Goal: Find specific page/section

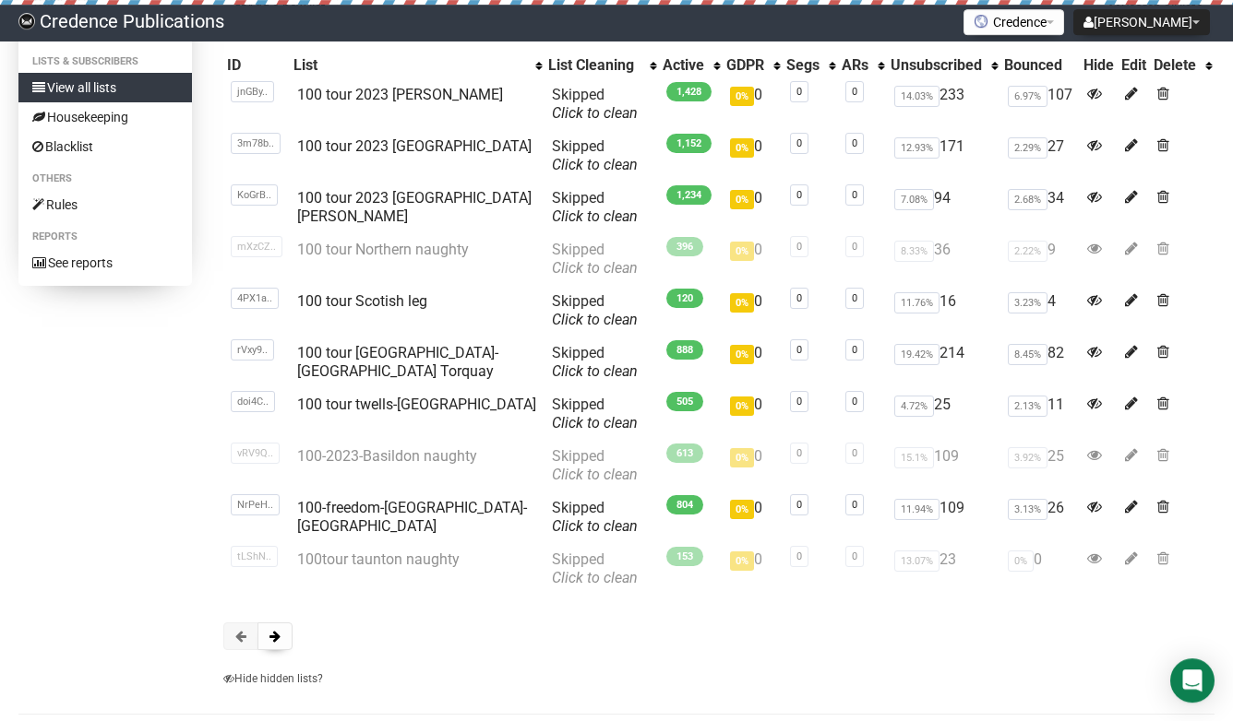
scroll to position [202, 0]
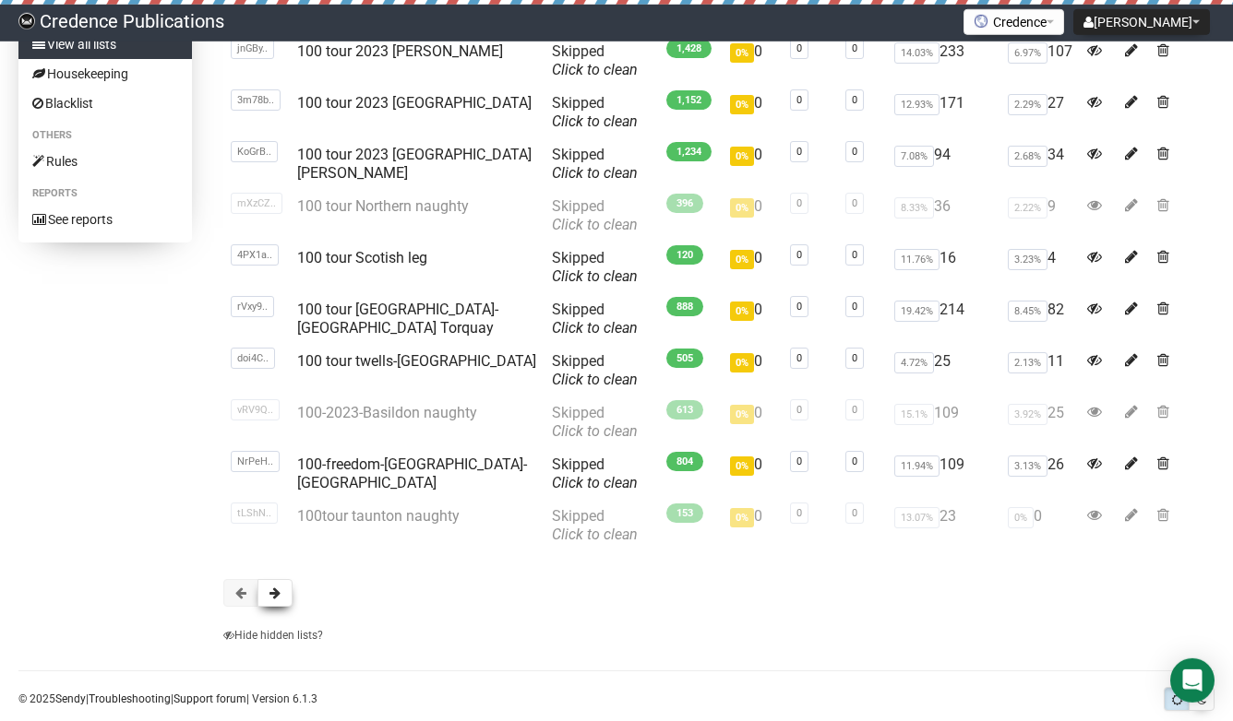
click at [280, 590] on span at bounding box center [274, 593] width 11 height 13
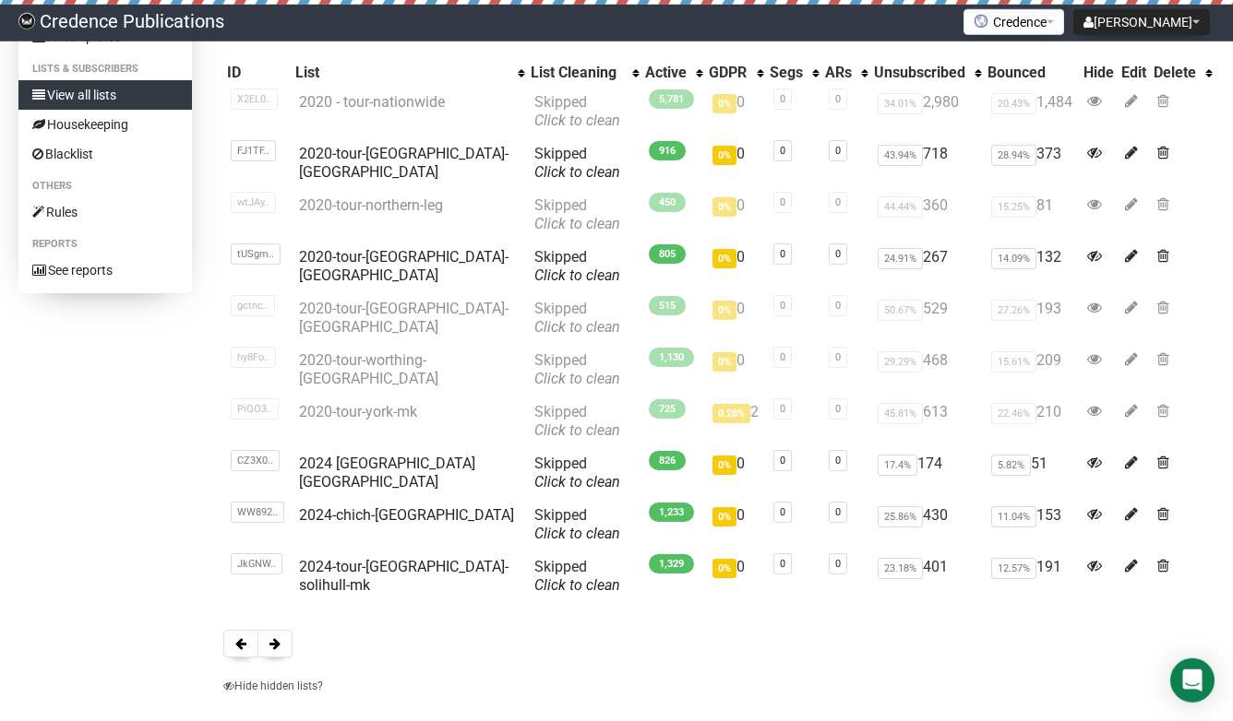
scroll to position [168, 0]
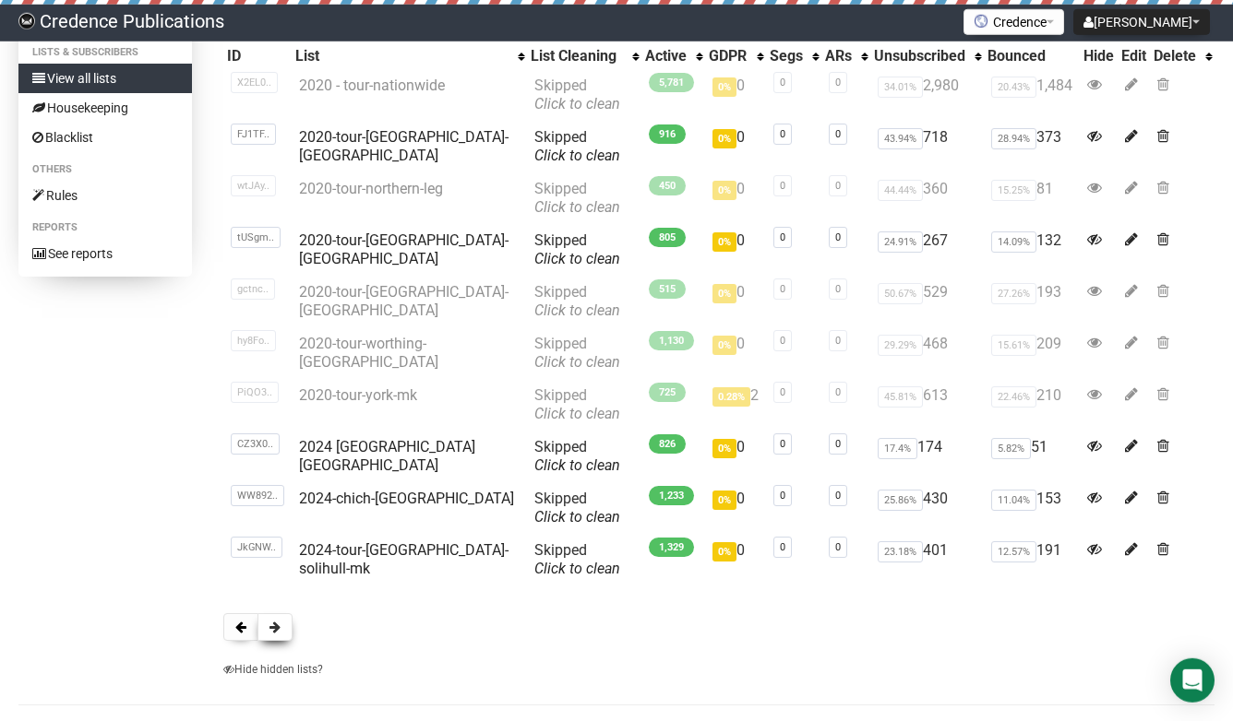
click at [271, 626] on span at bounding box center [274, 627] width 11 height 13
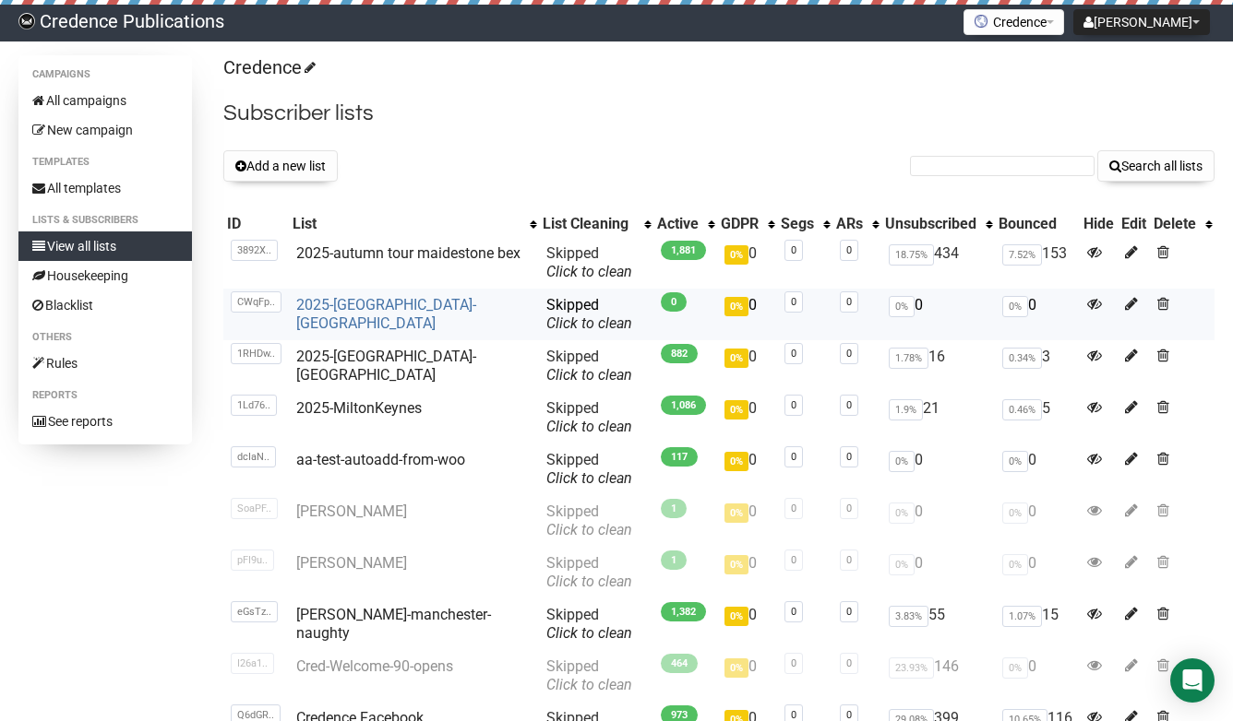
click at [334, 308] on link "2025-edinburgh-york" at bounding box center [386, 314] width 180 height 36
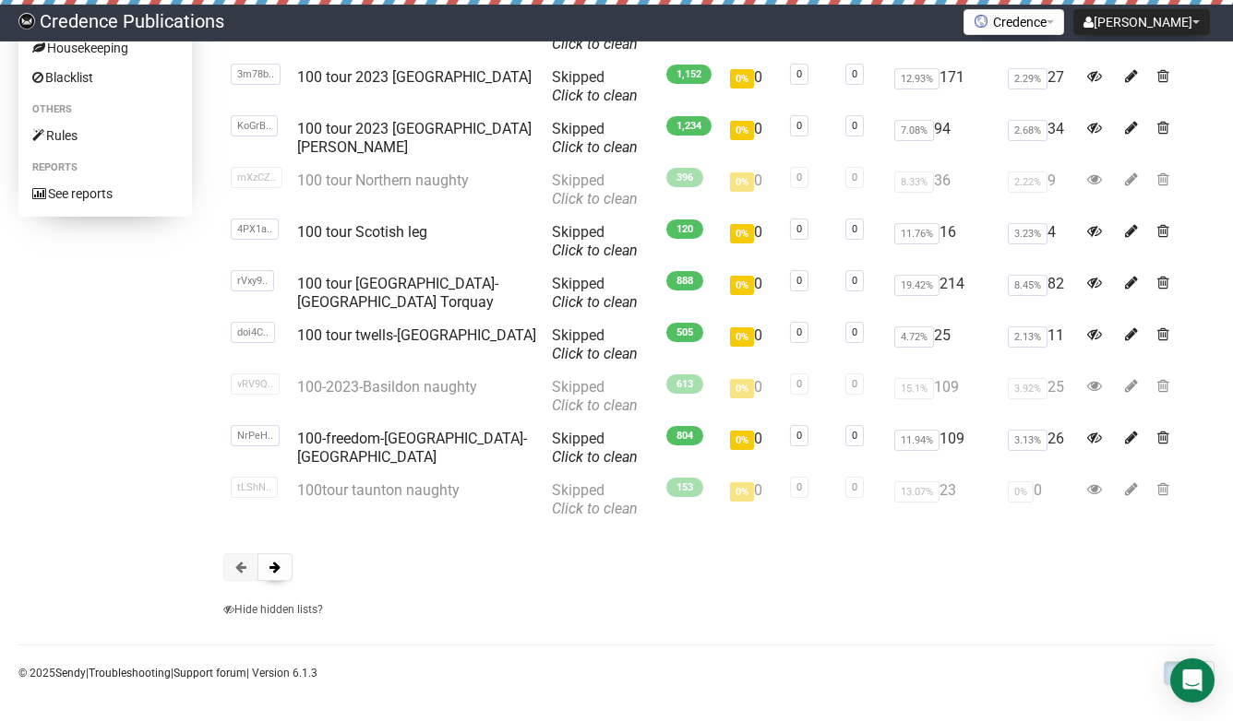
scroll to position [235, 0]
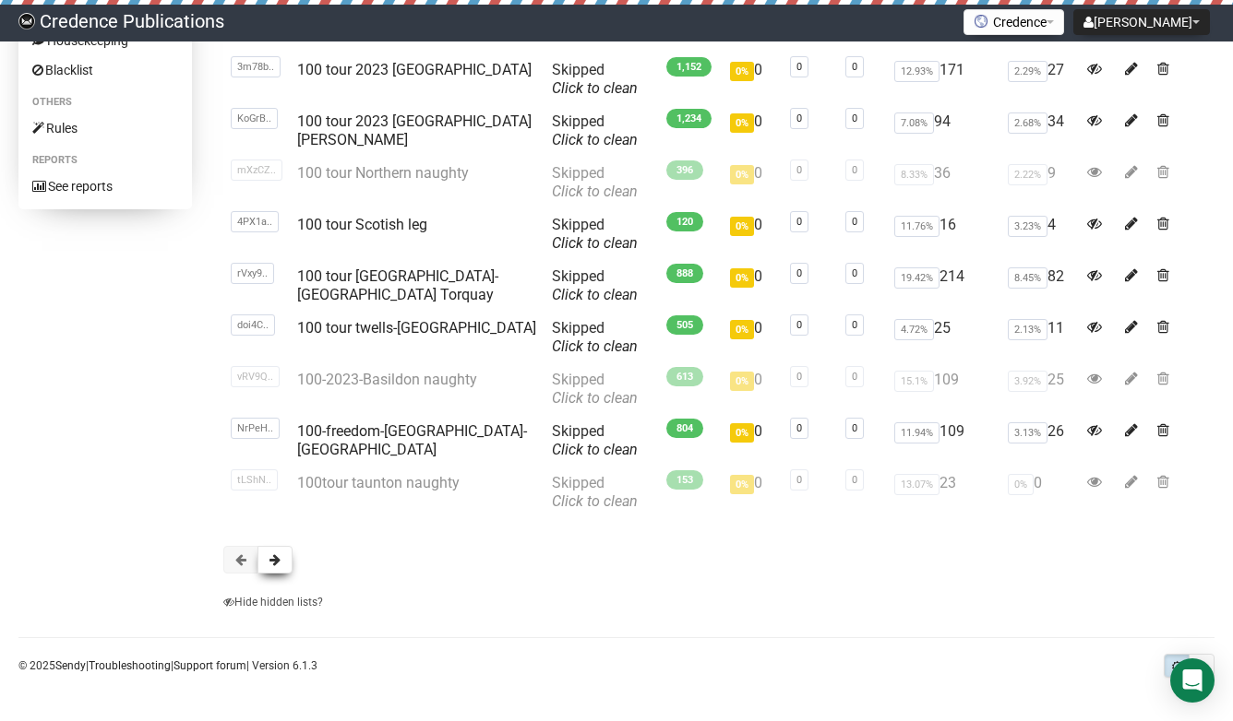
click at [273, 559] on span at bounding box center [274, 560] width 11 height 13
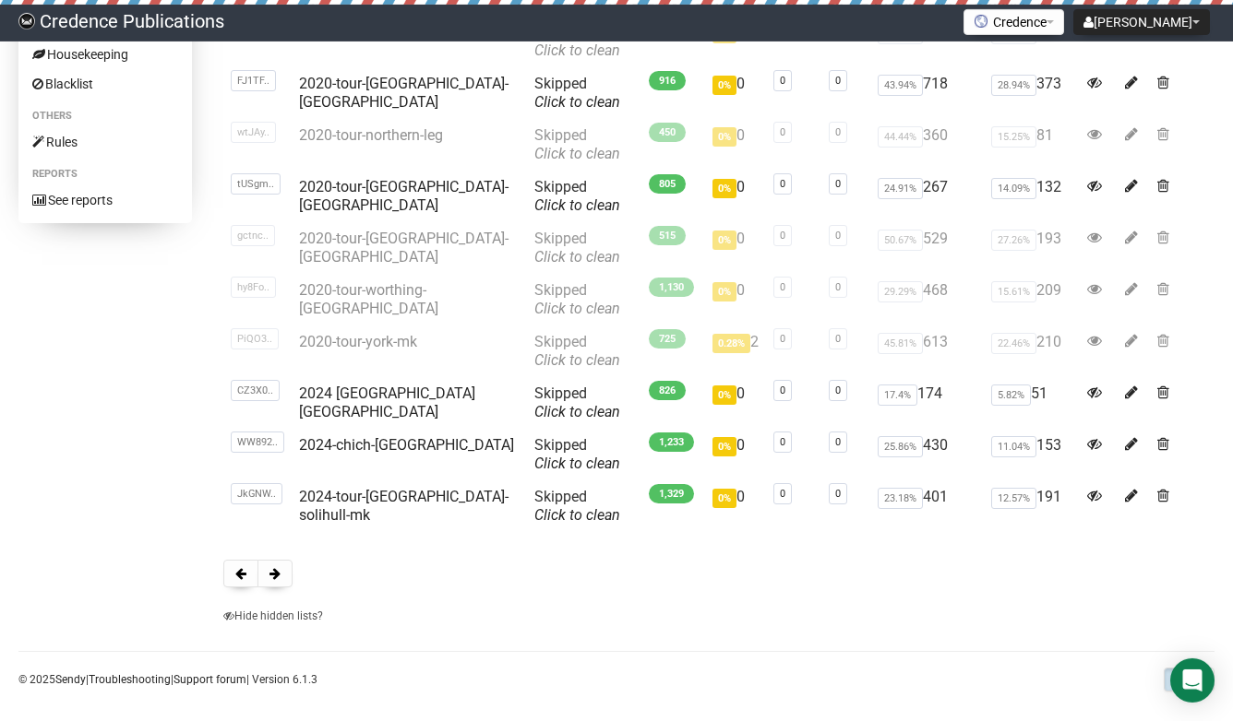
scroll to position [227, 0]
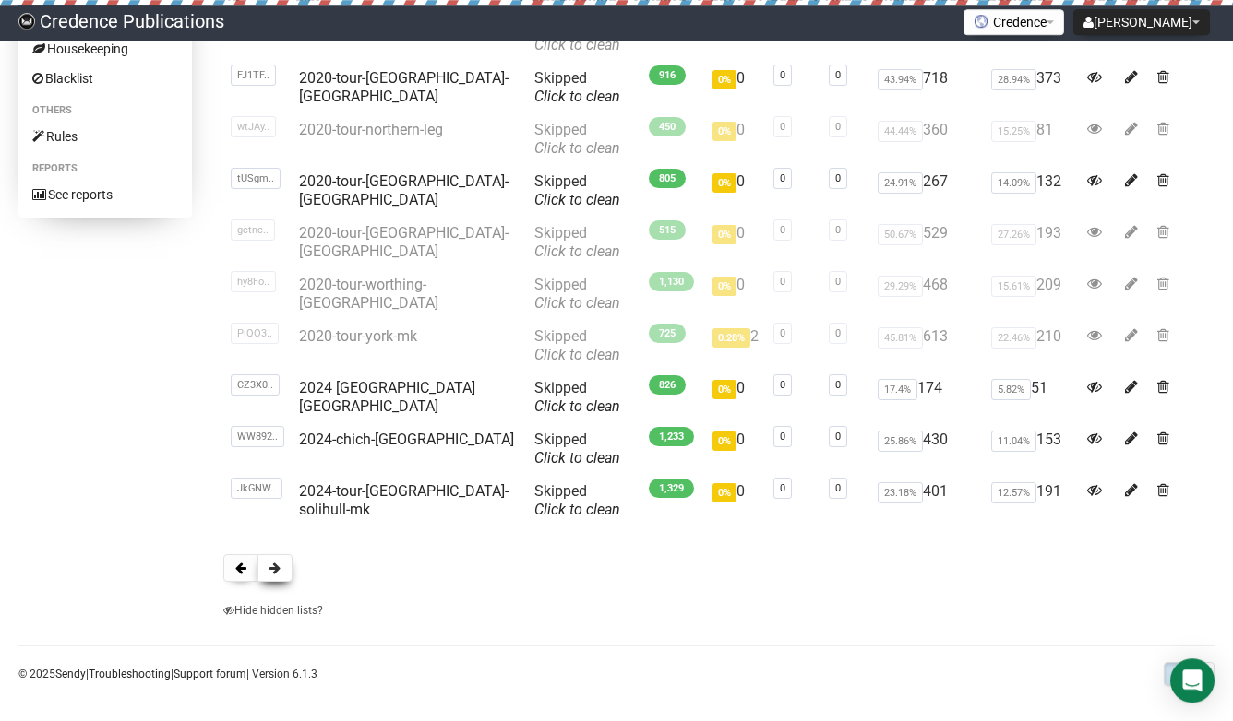
click at [277, 560] on button at bounding box center [274, 568] width 35 height 28
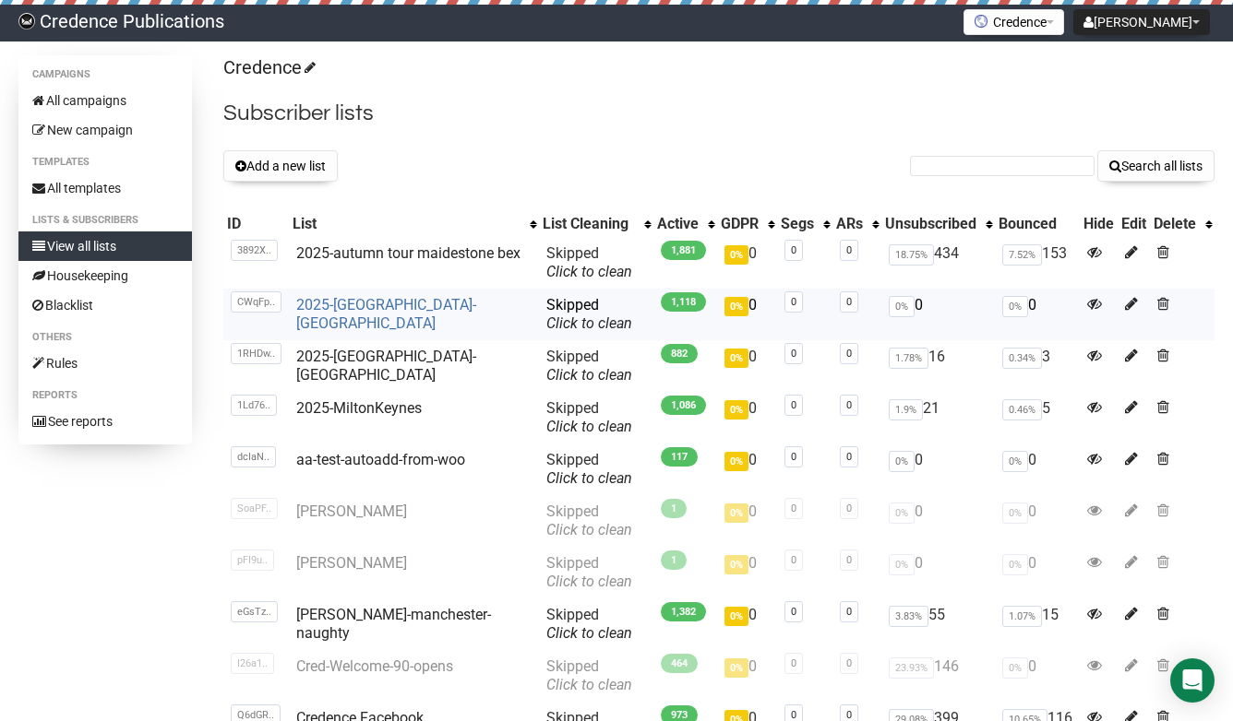
click at [352, 303] on link "2025-edinburgh-york" at bounding box center [386, 314] width 180 height 36
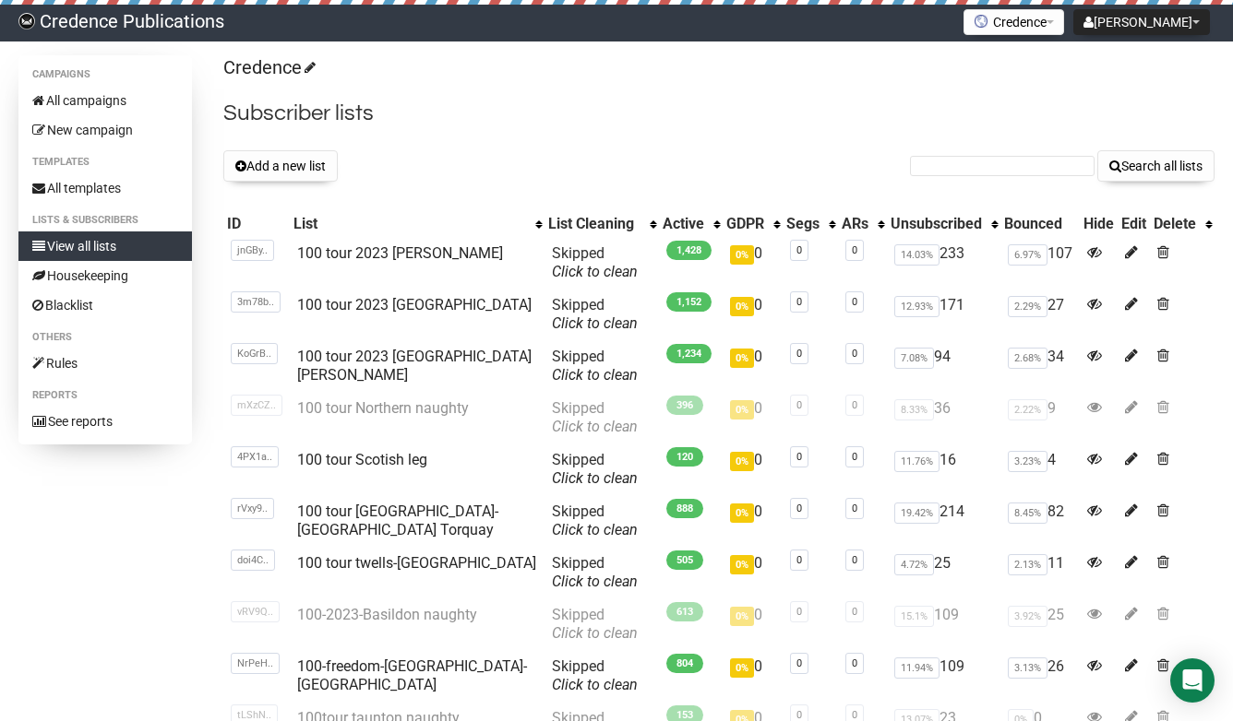
scroll to position [235, 0]
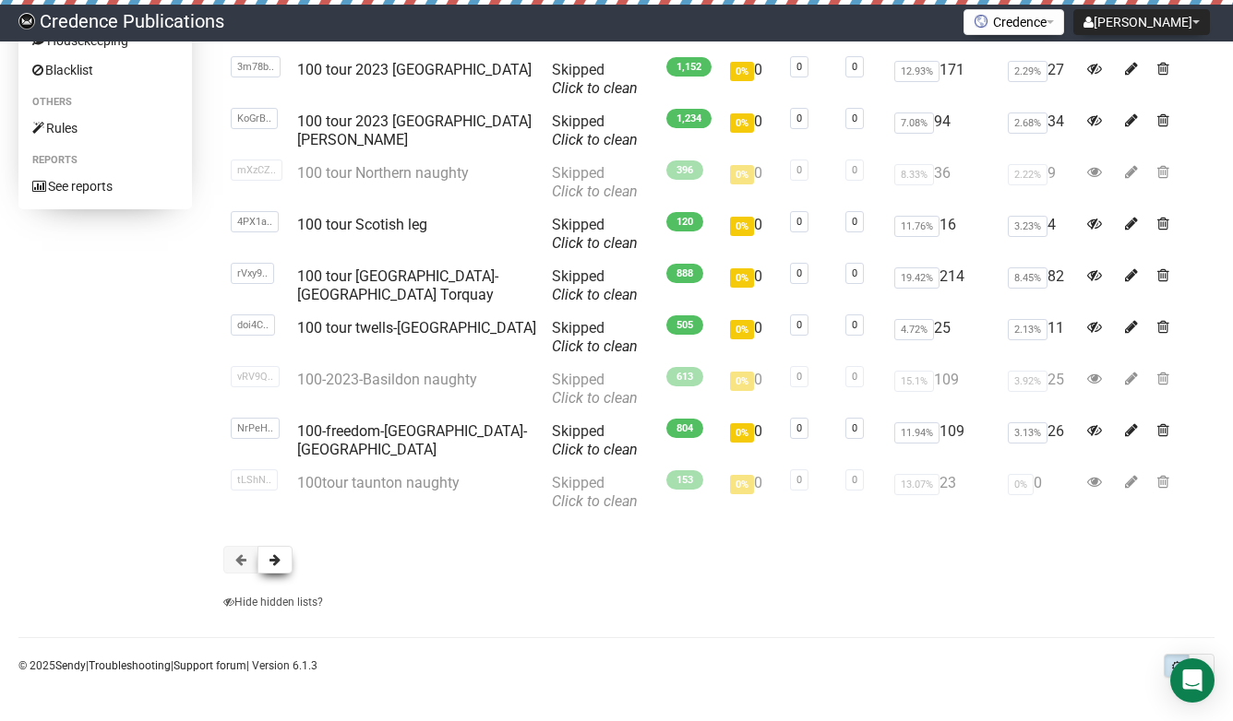
click at [278, 562] on span at bounding box center [274, 560] width 11 height 13
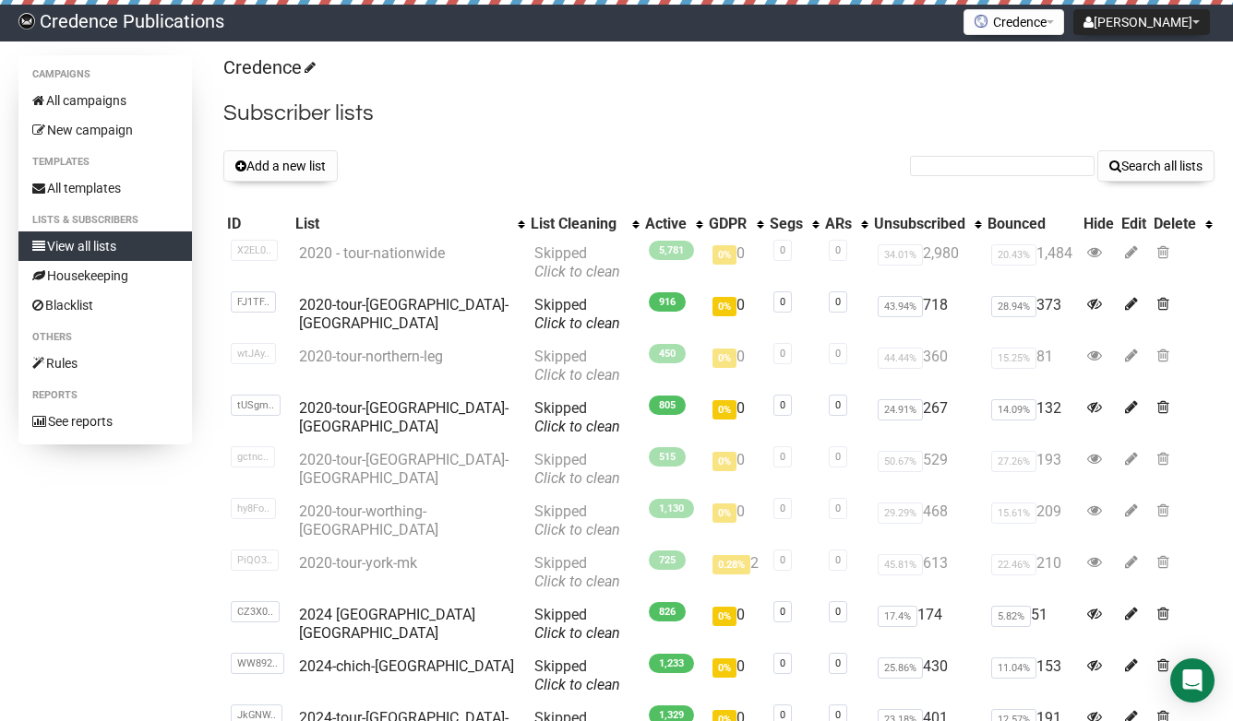
scroll to position [235, 0]
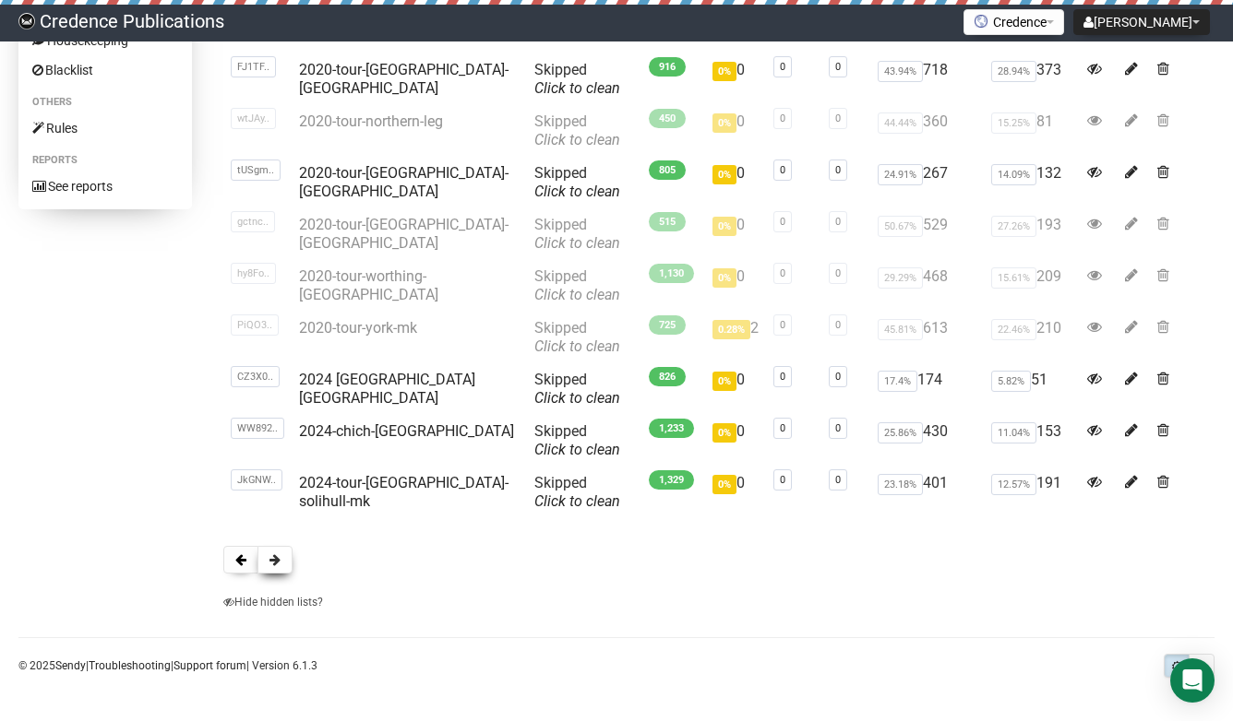
click at [272, 562] on span at bounding box center [274, 560] width 11 height 13
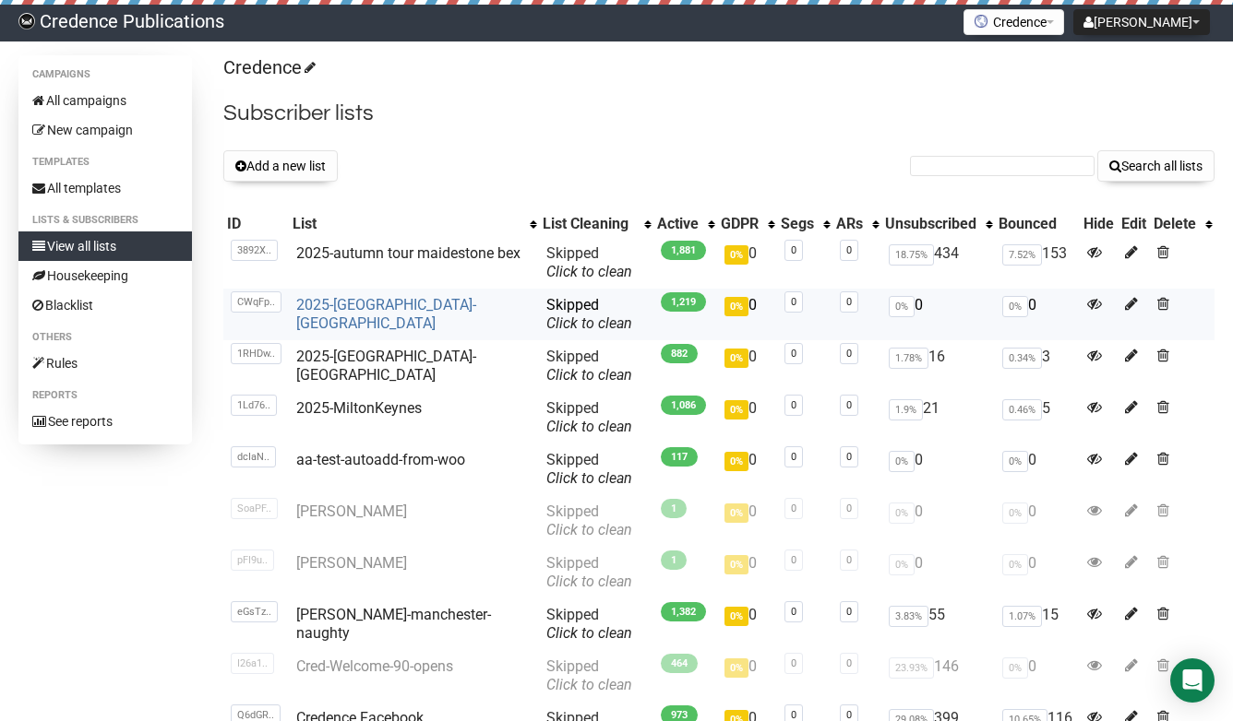
click at [339, 304] on link "2025-[GEOGRAPHIC_DATA]-[GEOGRAPHIC_DATA]" at bounding box center [386, 314] width 180 height 36
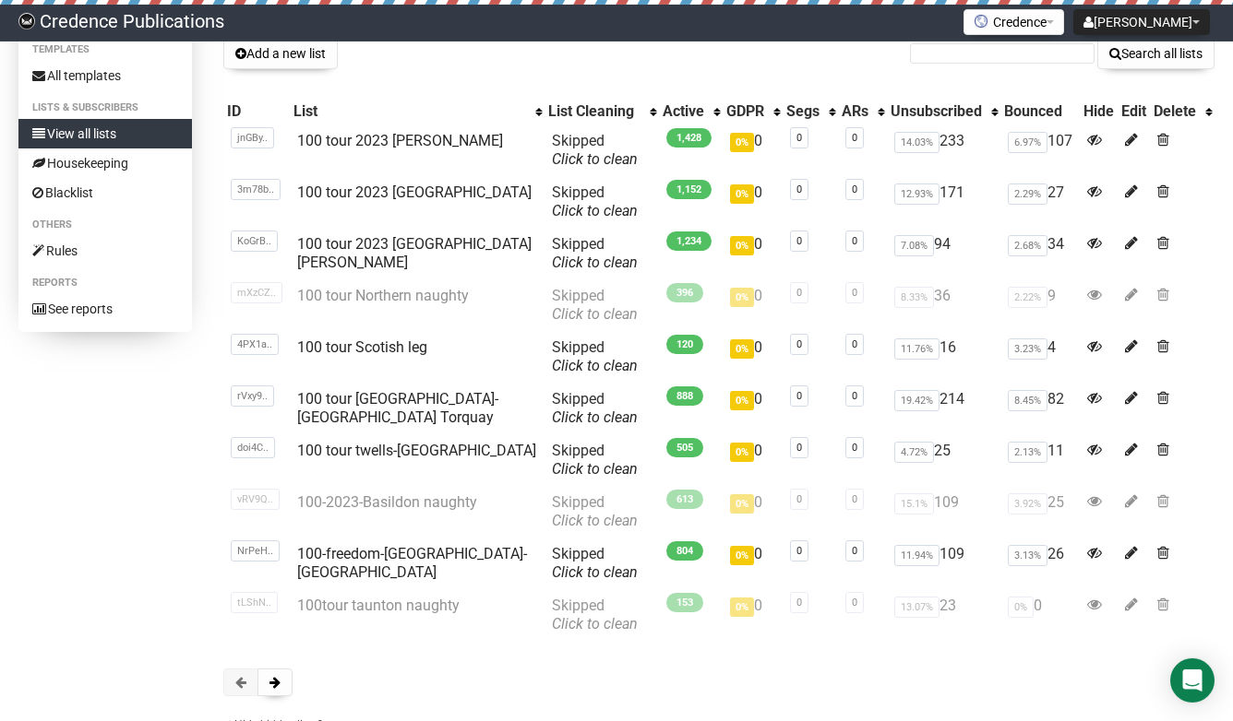
scroll to position [235, 0]
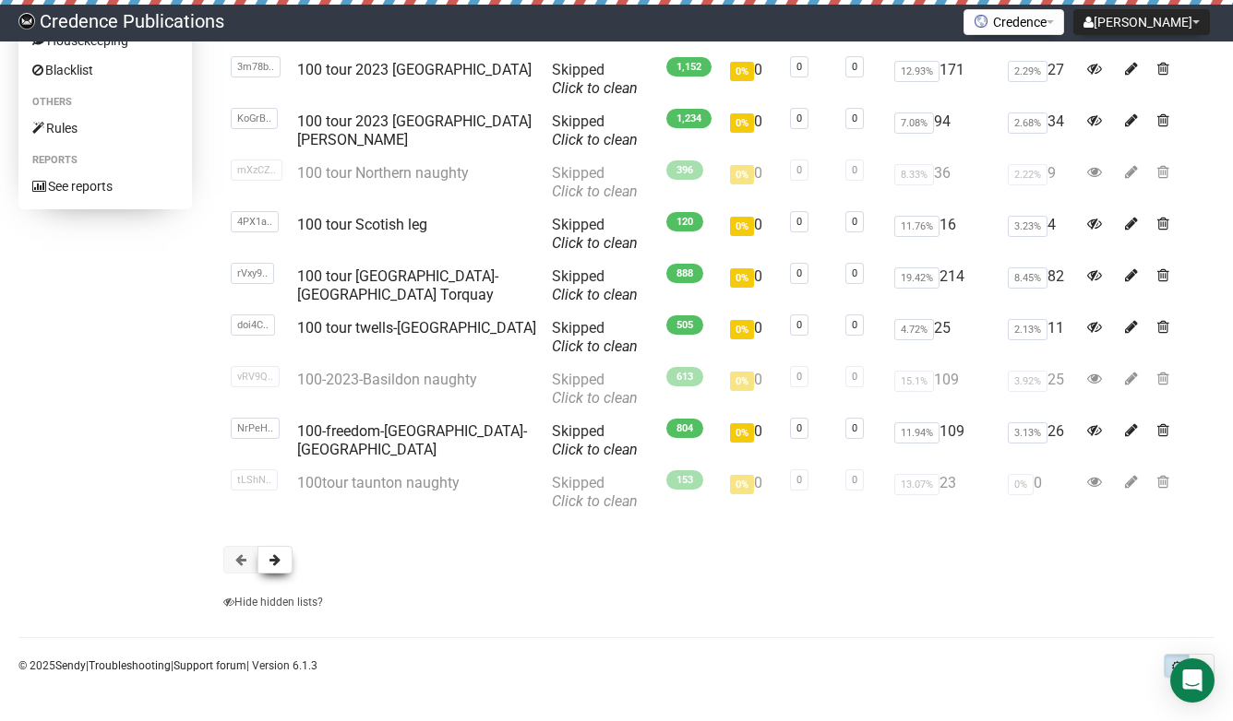
click at [278, 564] on span at bounding box center [274, 560] width 11 height 13
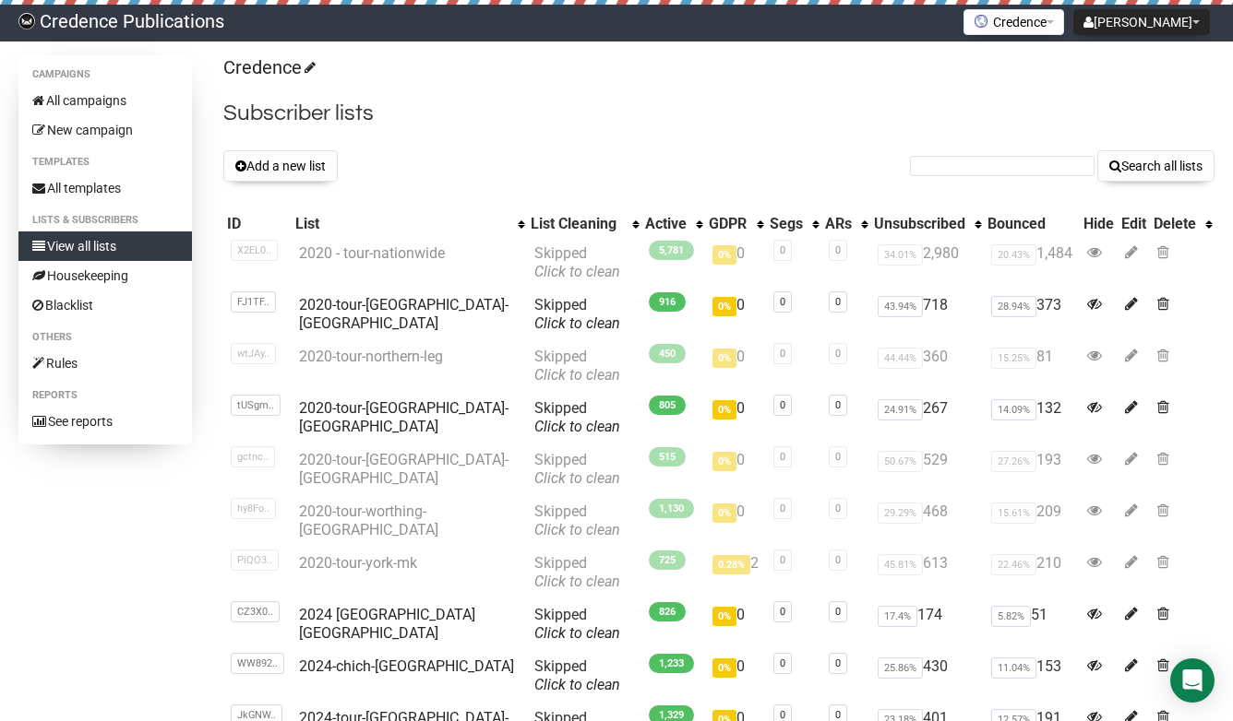
scroll to position [235, 0]
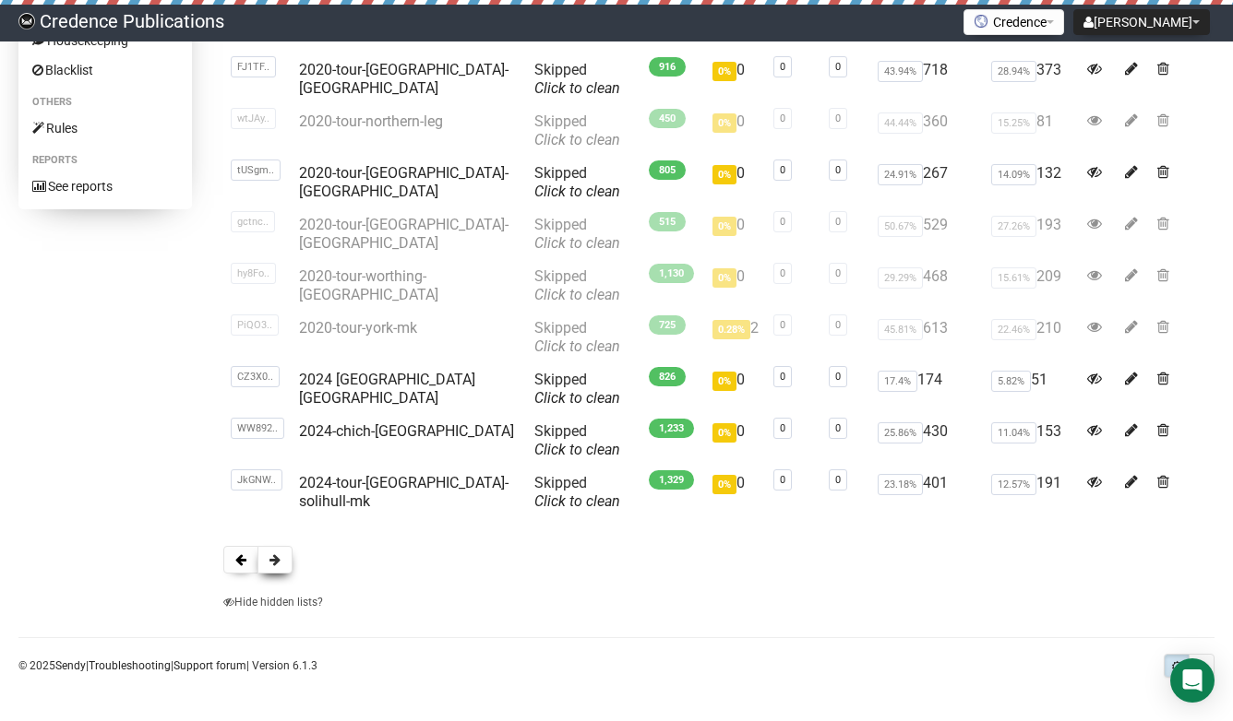
click at [269, 553] on button at bounding box center [274, 560] width 35 height 28
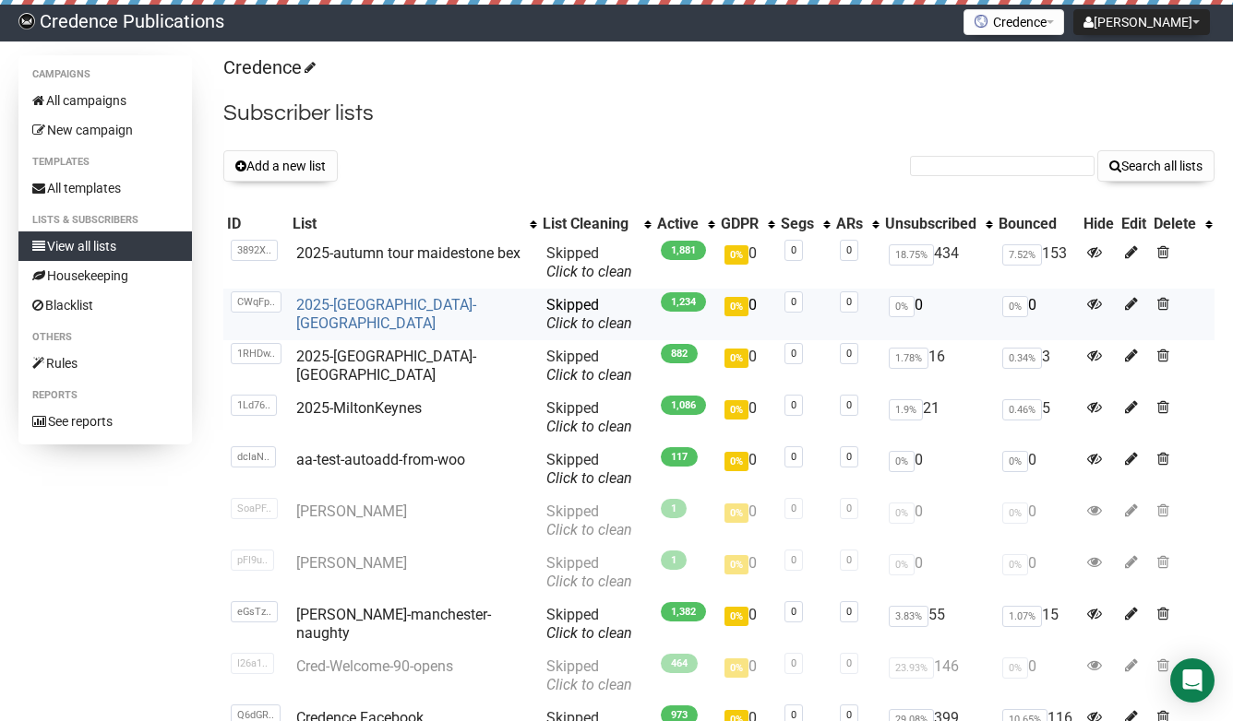
click at [363, 306] on link "2025-[GEOGRAPHIC_DATA]-[GEOGRAPHIC_DATA]" at bounding box center [386, 314] width 180 height 36
